Goal: Information Seeking & Learning: Learn about a topic

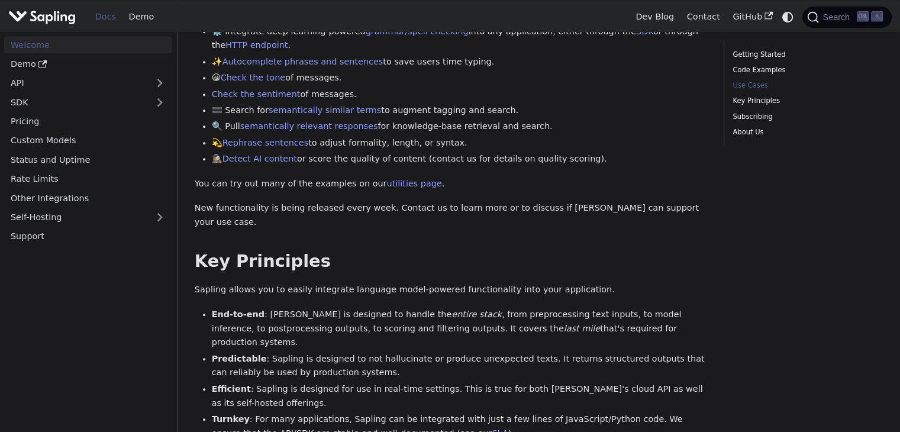
scroll to position [530, 0]
click at [258, 159] on link "Detect AI content" at bounding box center [259, 157] width 75 height 9
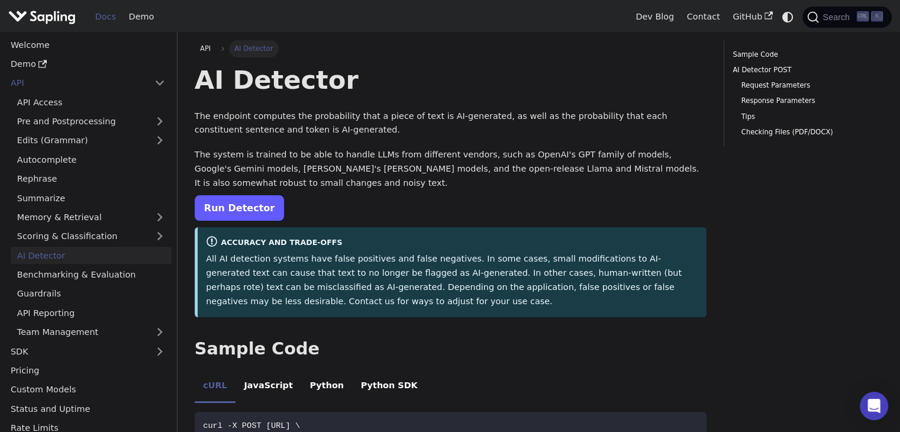
click at [237, 205] on link "Run Detector" at bounding box center [239, 207] width 89 height 25
